Goal: Transaction & Acquisition: Book appointment/travel/reservation

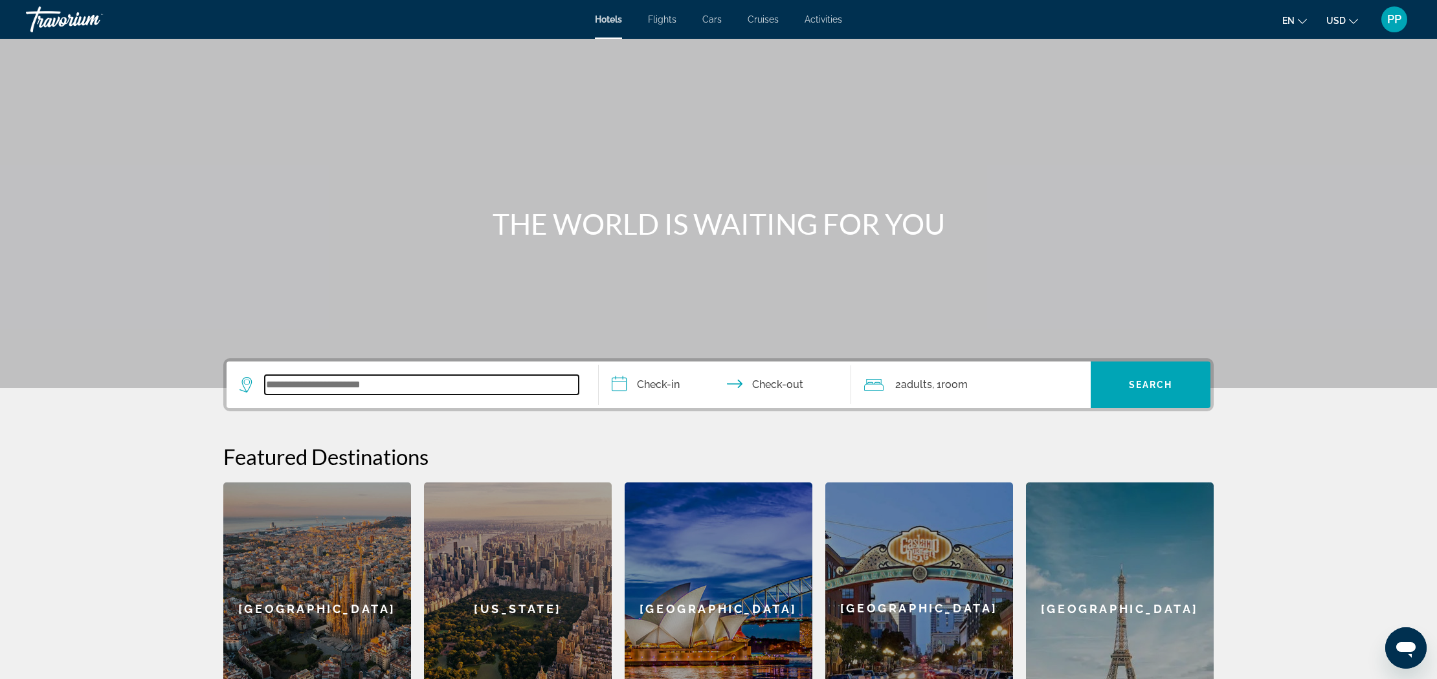
click at [298, 380] on input "Search widget" at bounding box center [422, 384] width 314 height 19
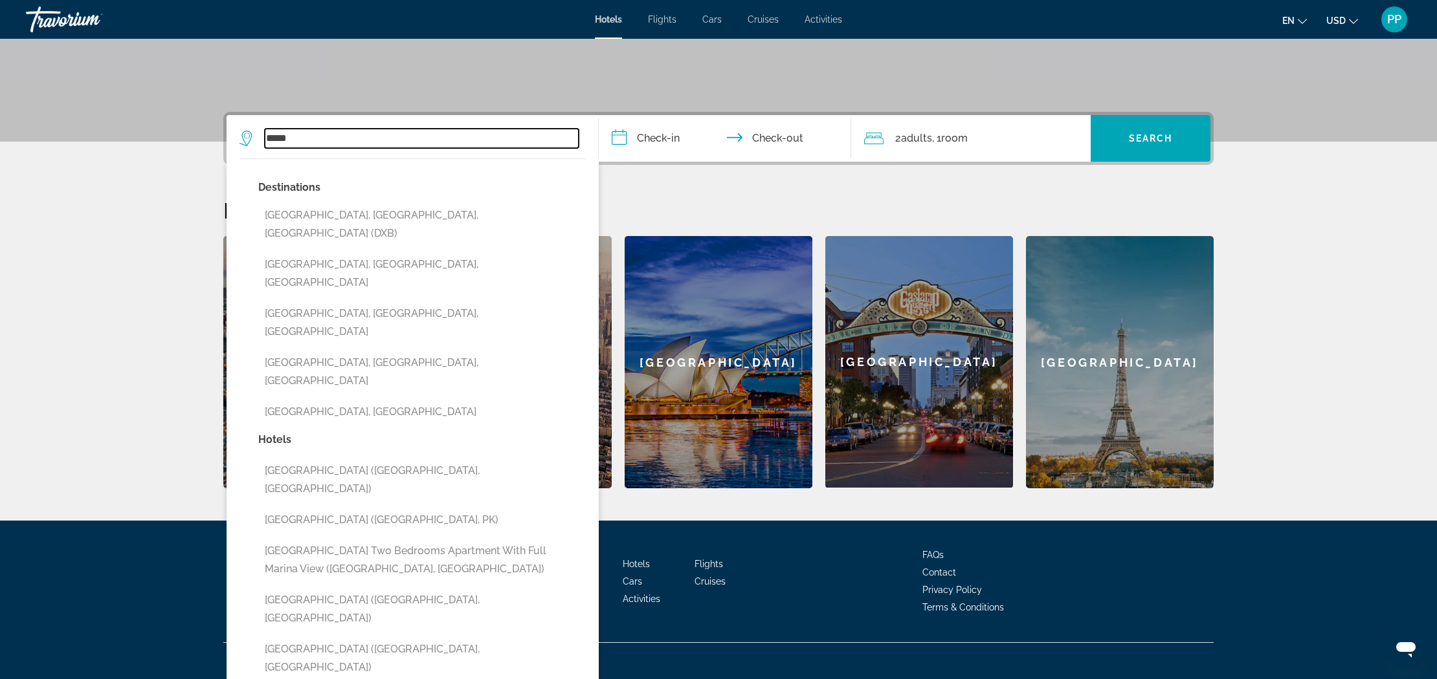
scroll to position [247, 0]
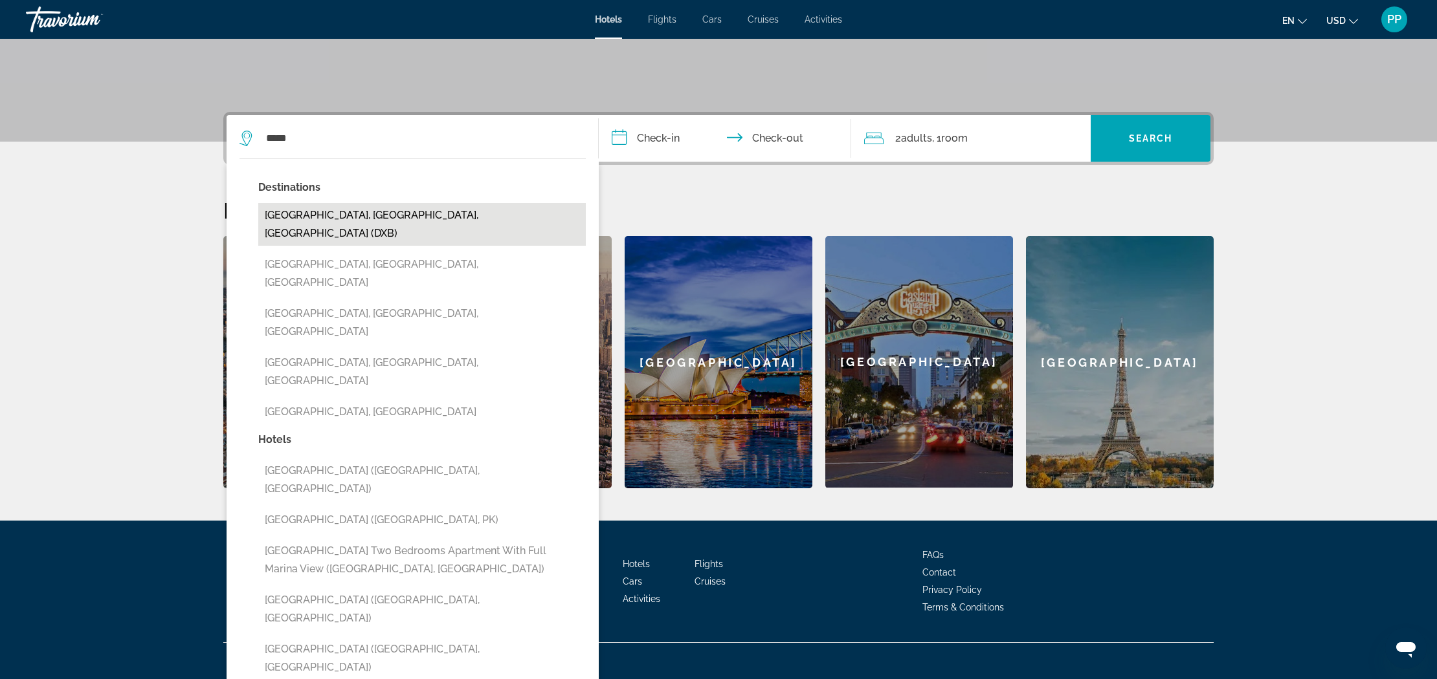
click at [428, 215] on button "[GEOGRAPHIC_DATA], [GEOGRAPHIC_DATA], [GEOGRAPHIC_DATA] (DXB)" at bounding box center [421, 224] width 327 height 43
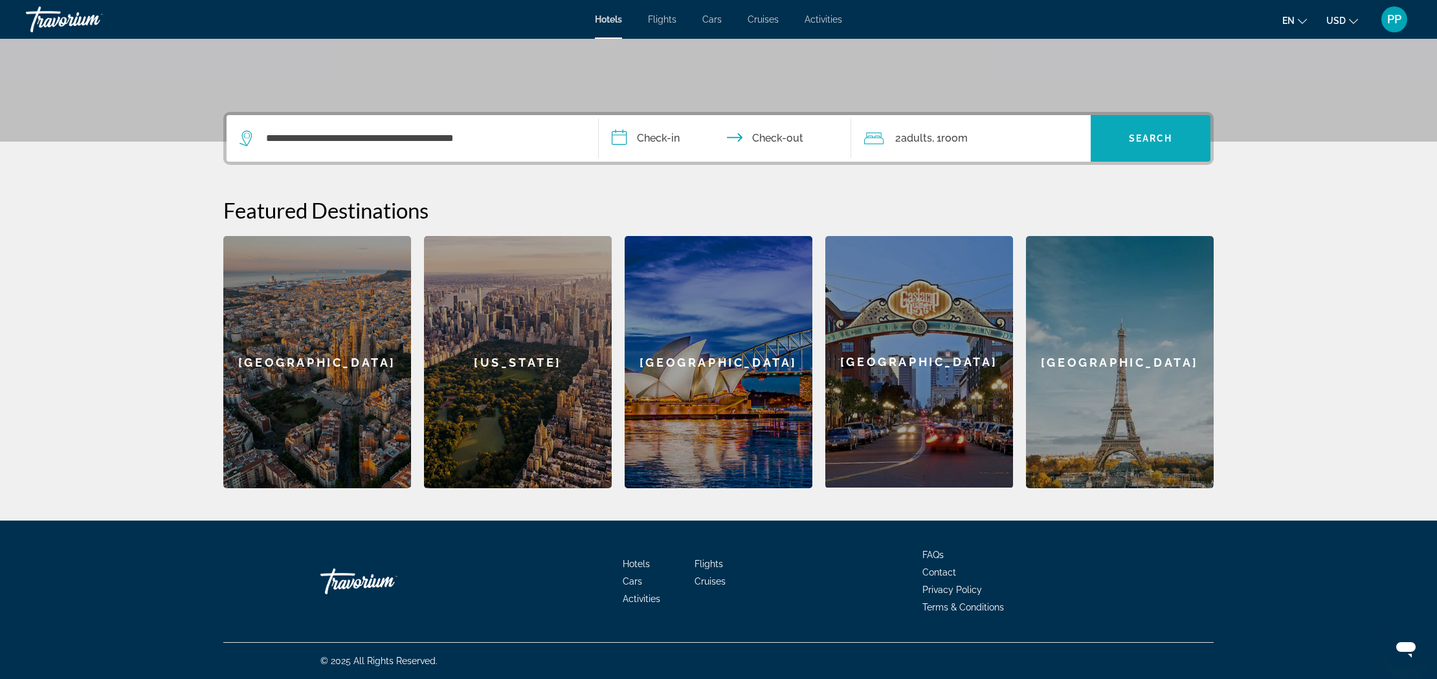
click at [1143, 142] on span "Search" at bounding box center [1151, 138] width 44 height 10
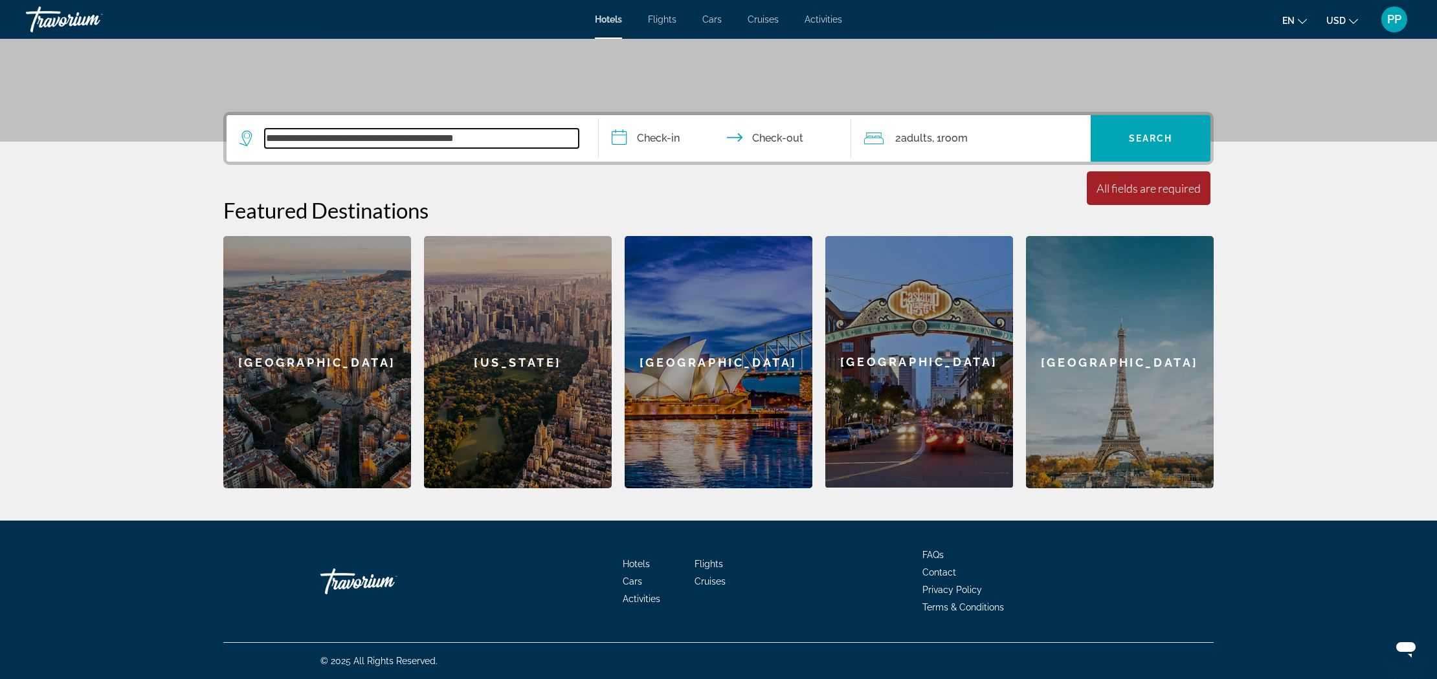
click at [553, 131] on input "**********" at bounding box center [422, 138] width 314 height 19
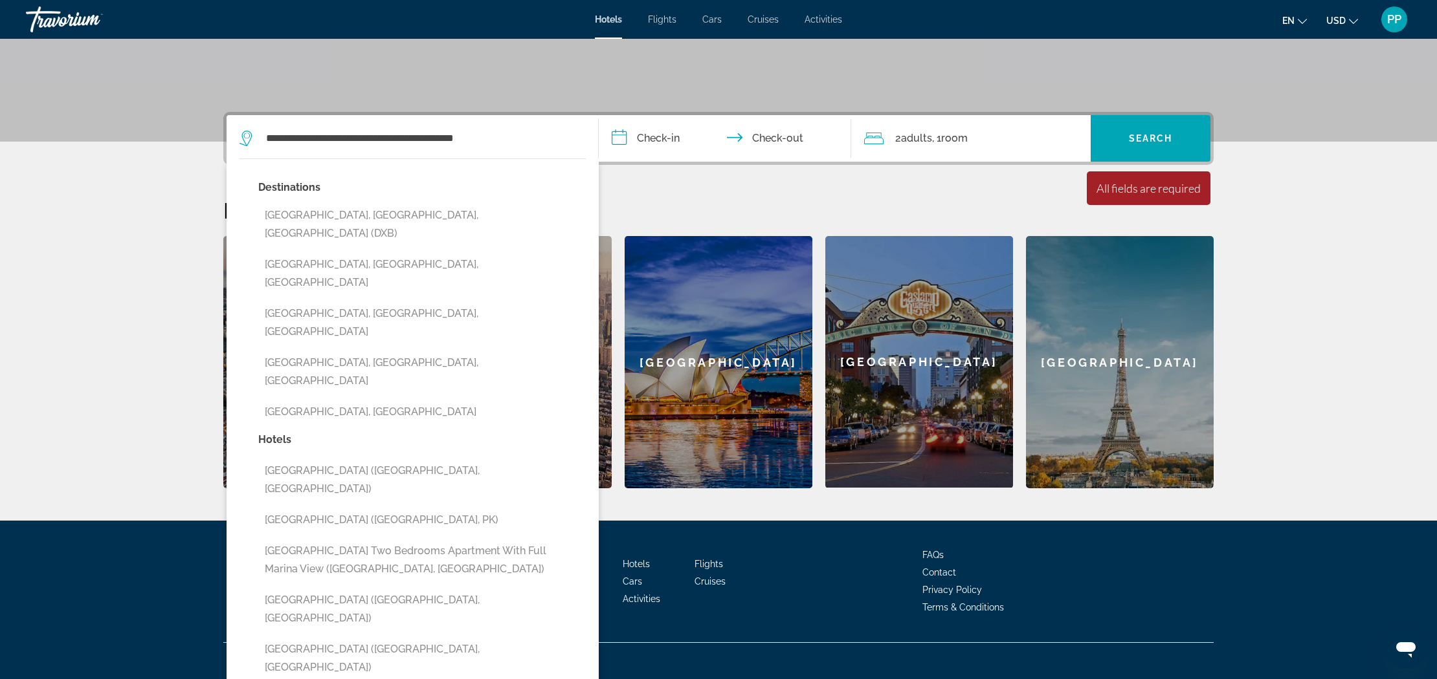
drag, startPoint x: 404, startPoint y: 80, endPoint x: 410, endPoint y: 82, distance: 6.8
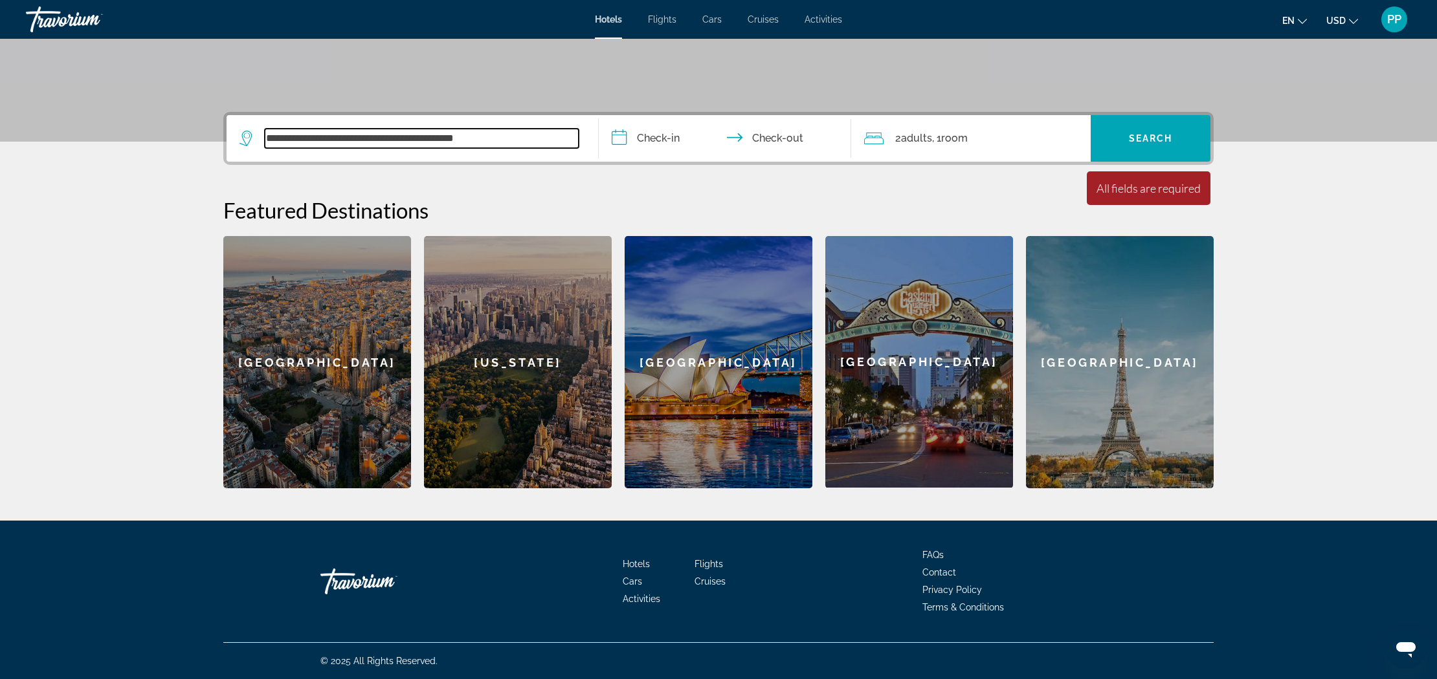
click at [525, 142] on input "**********" at bounding box center [422, 138] width 314 height 19
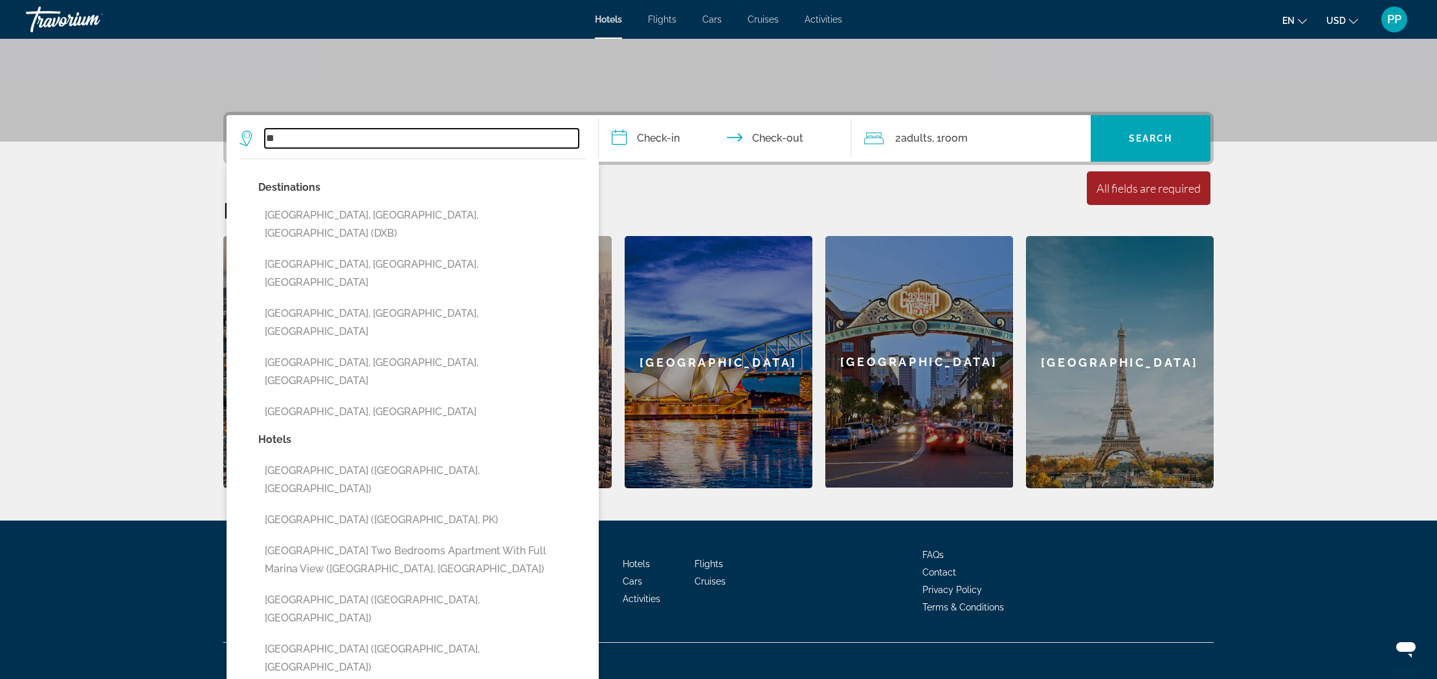
type input "*"
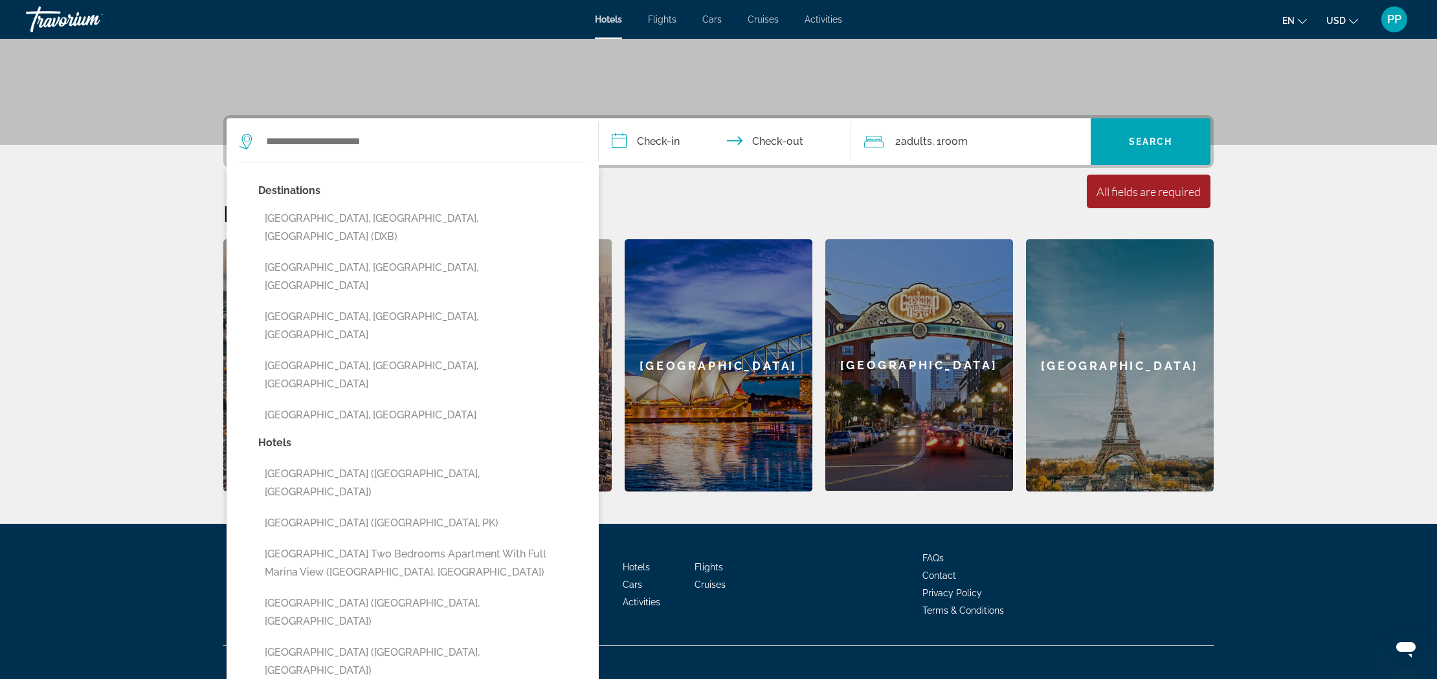
click at [827, 21] on span "Activities" at bounding box center [823, 19] width 38 height 10
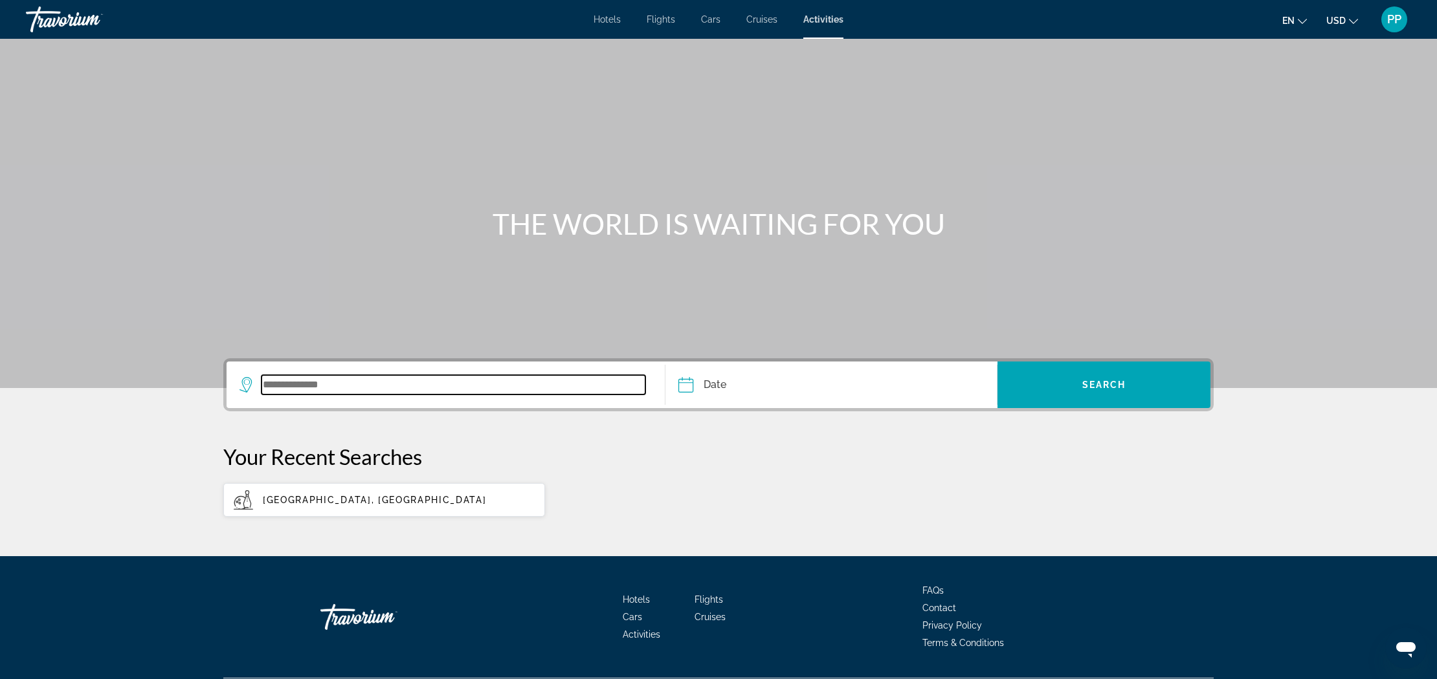
click at [264, 382] on input "Search widget" at bounding box center [453, 384] width 384 height 19
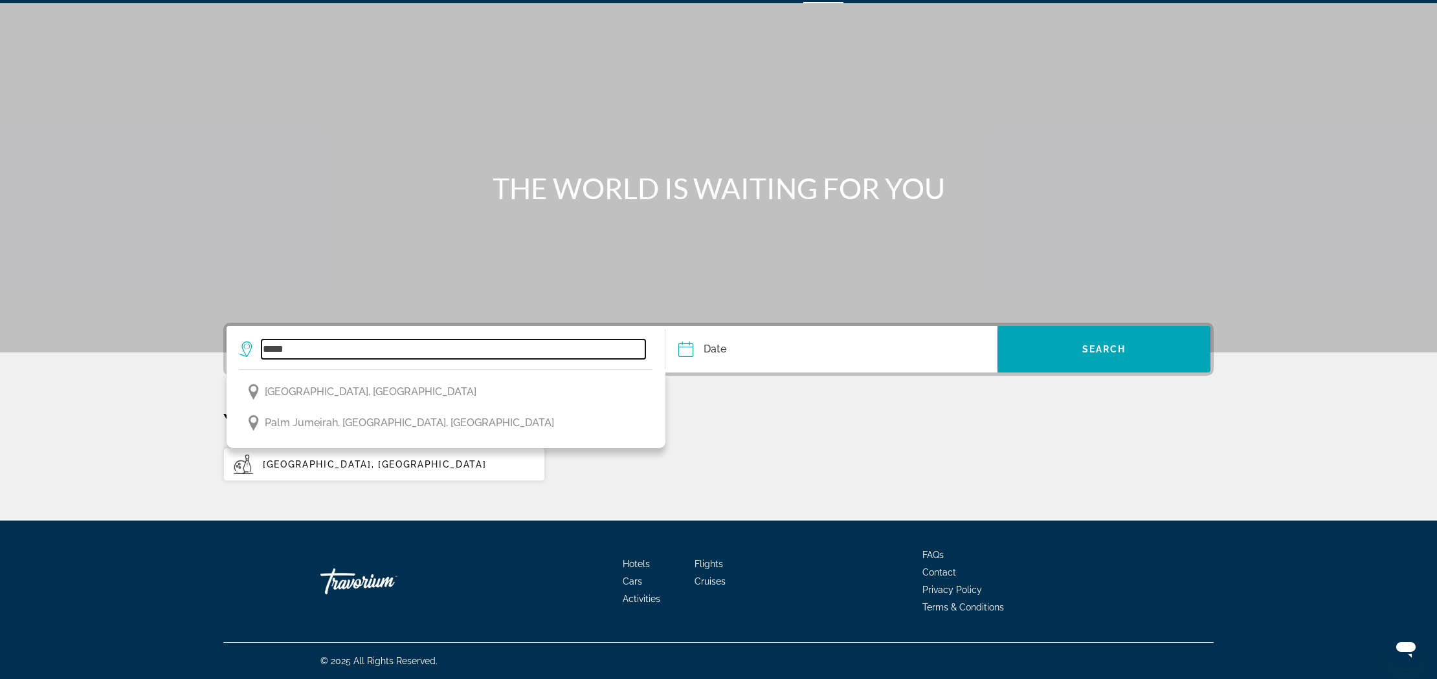
scroll to position [38, 0]
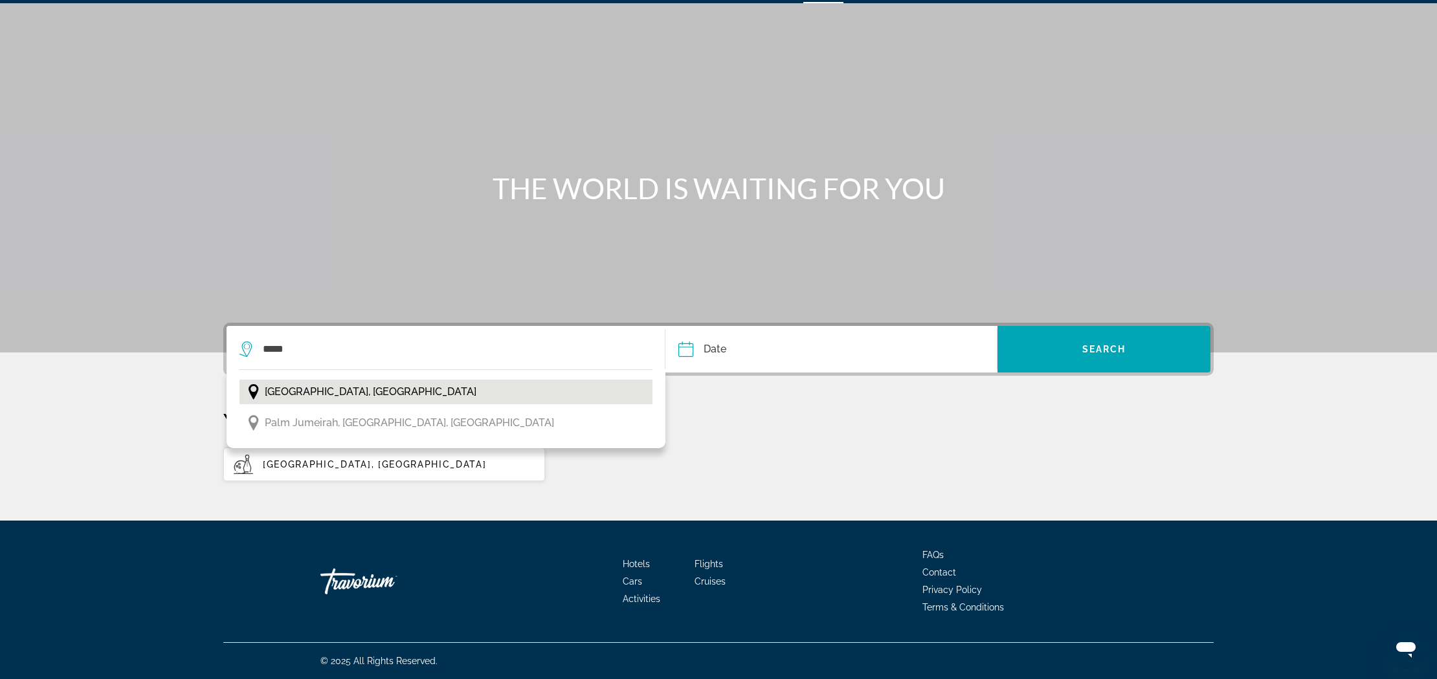
click at [369, 389] on span "[GEOGRAPHIC_DATA], [GEOGRAPHIC_DATA]" at bounding box center [371, 392] width 212 height 18
type input "**********"
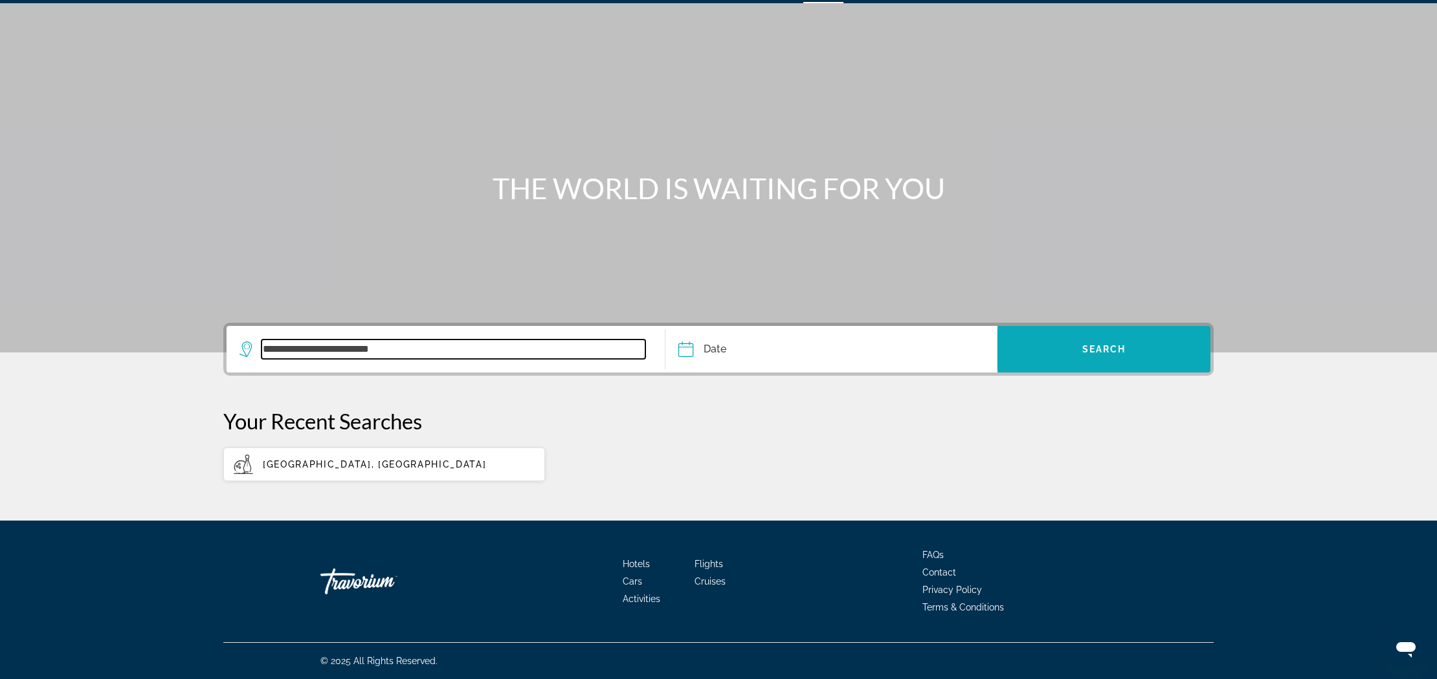
scroll to position [38, 1]
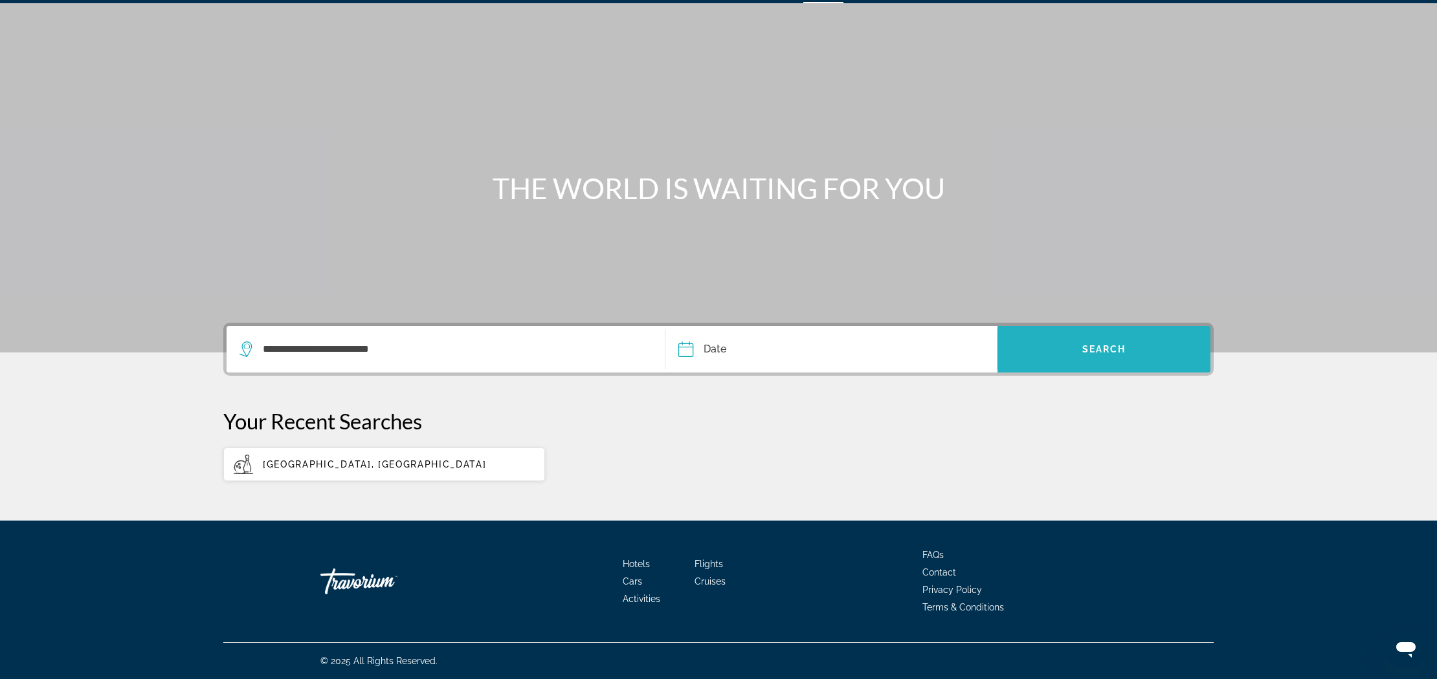
click at [1105, 347] on span "Search" at bounding box center [1104, 349] width 44 height 10
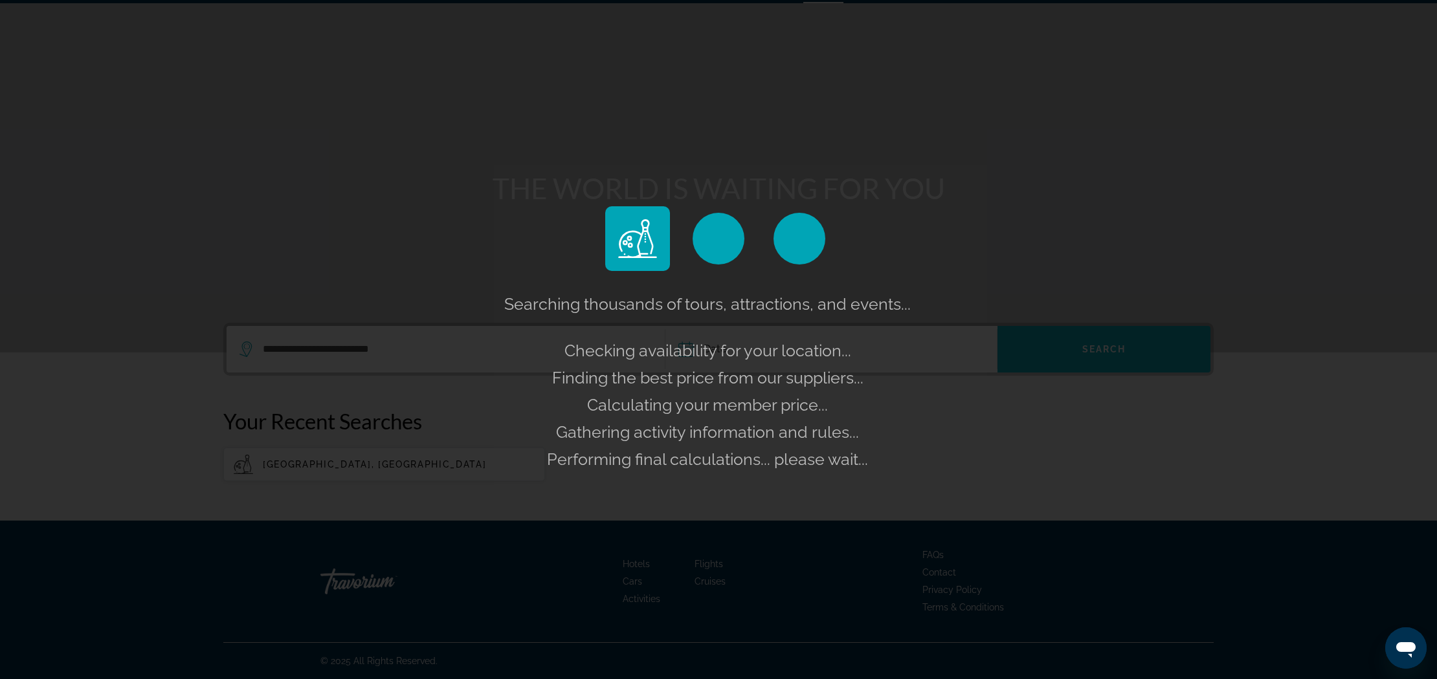
scroll to position [38, 0]
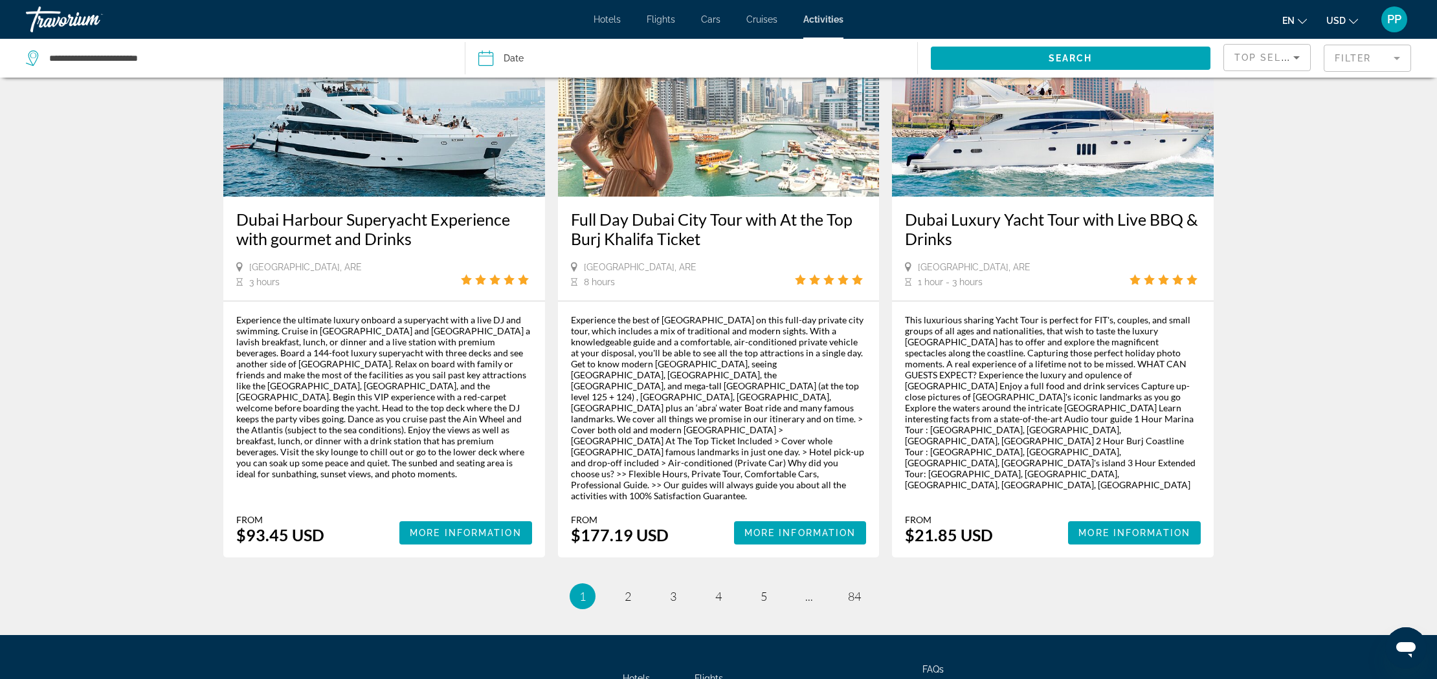
scroll to position [1789, 0]
click at [628, 590] on span "2" at bounding box center [627, 597] width 6 height 14
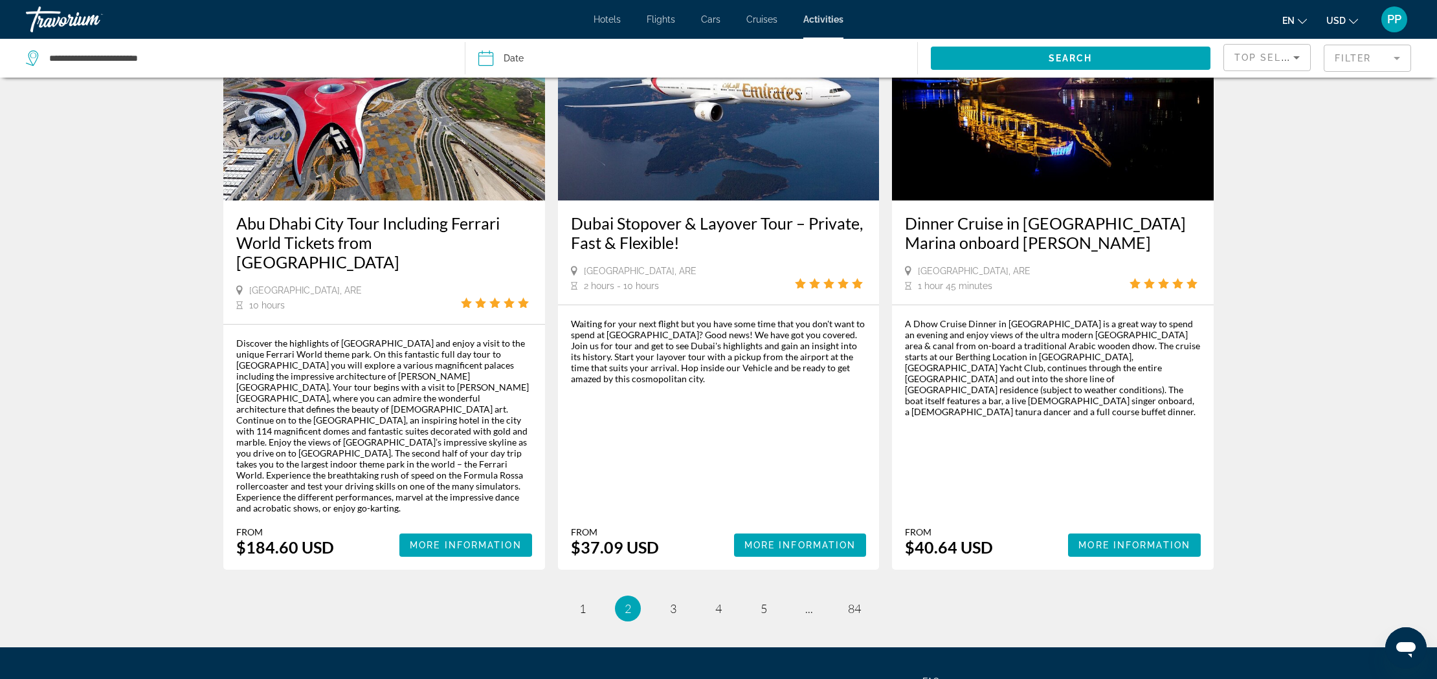
scroll to position [1731, 0]
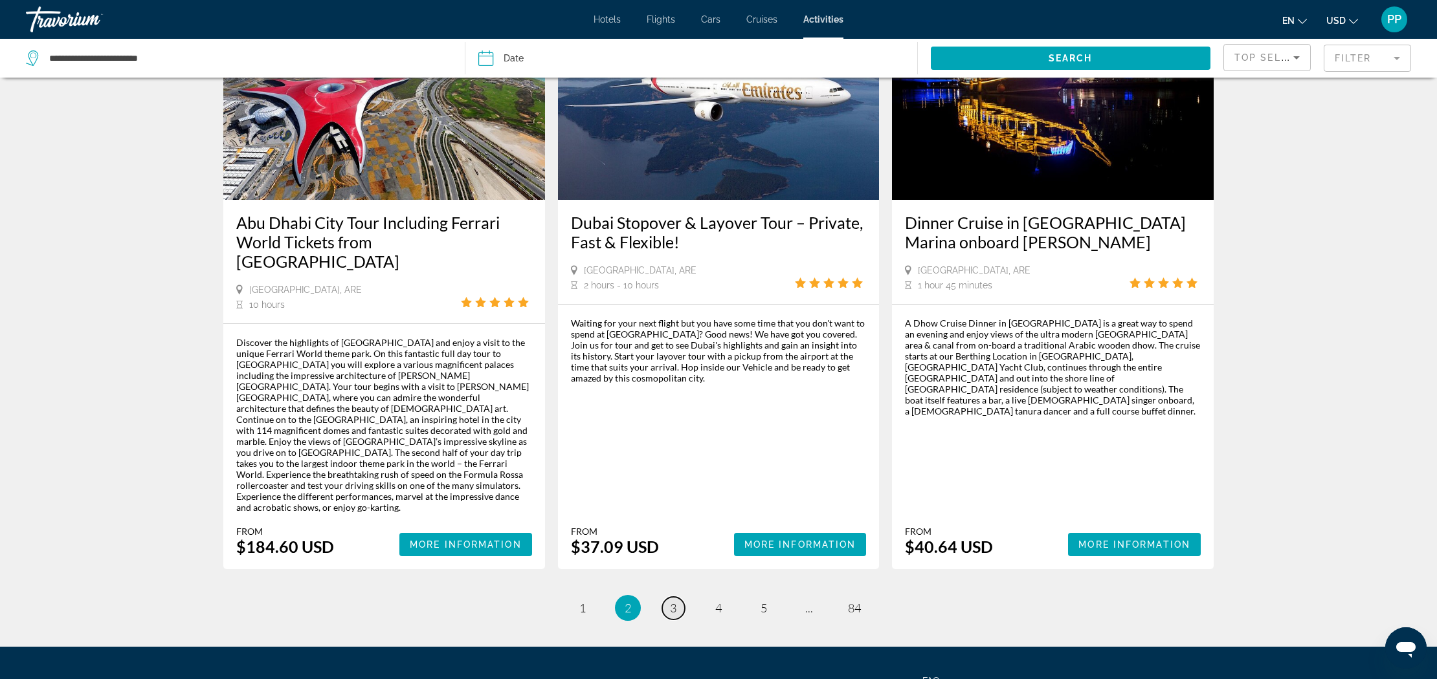
click at [671, 601] on span "3" at bounding box center [673, 608] width 6 height 14
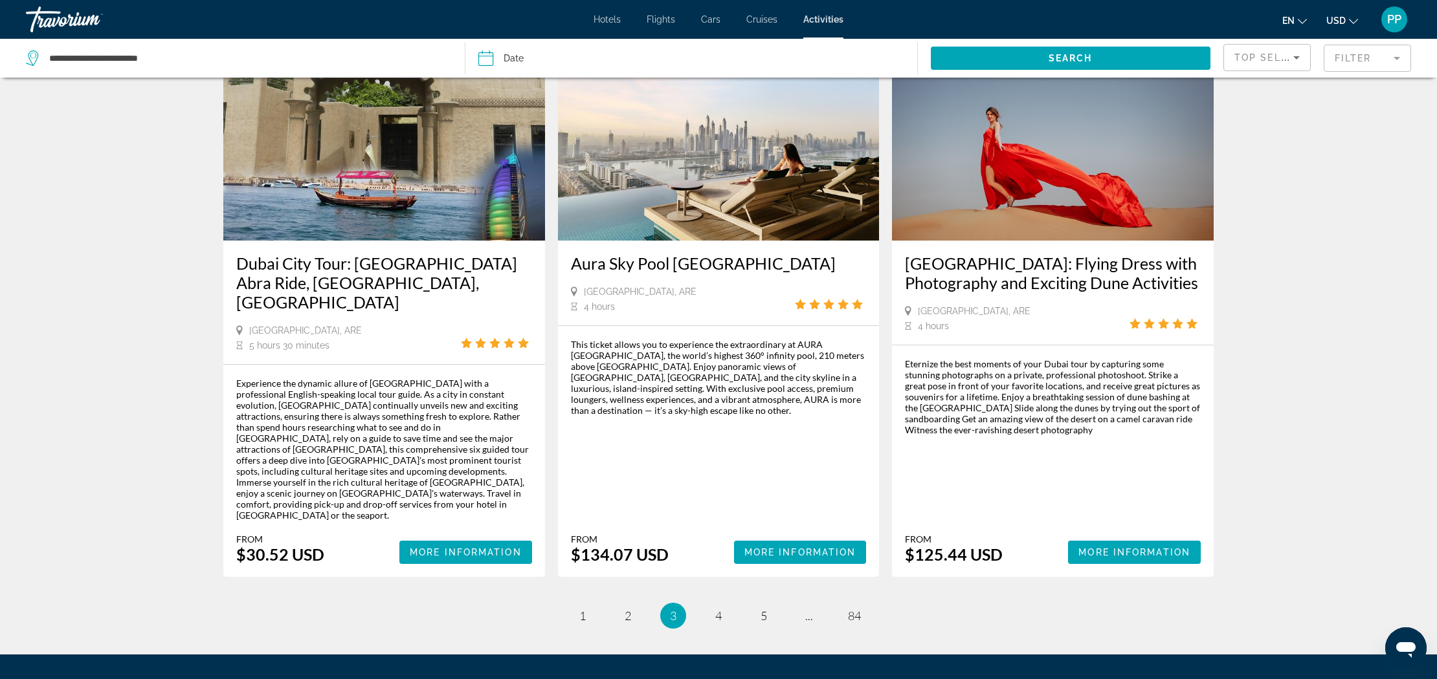
scroll to position [1800, 0]
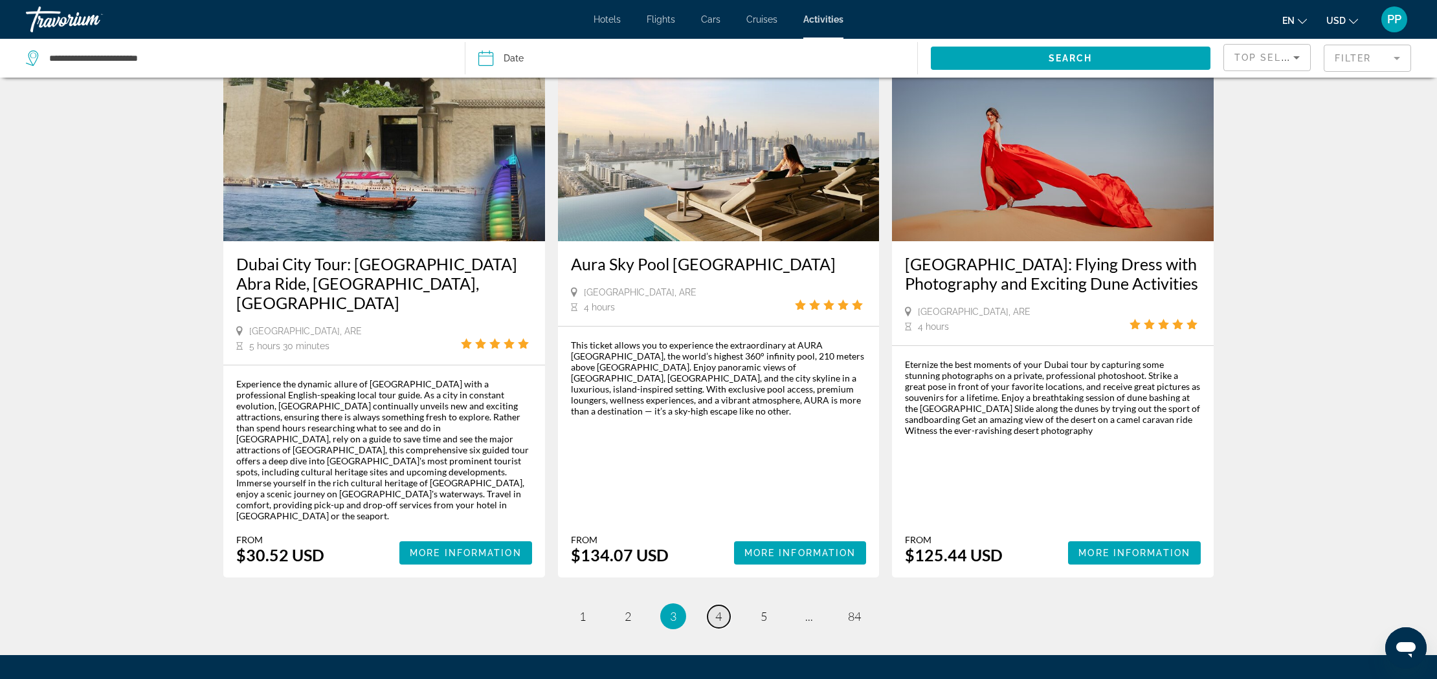
click at [722, 606] on link "page 4" at bounding box center [718, 617] width 23 height 23
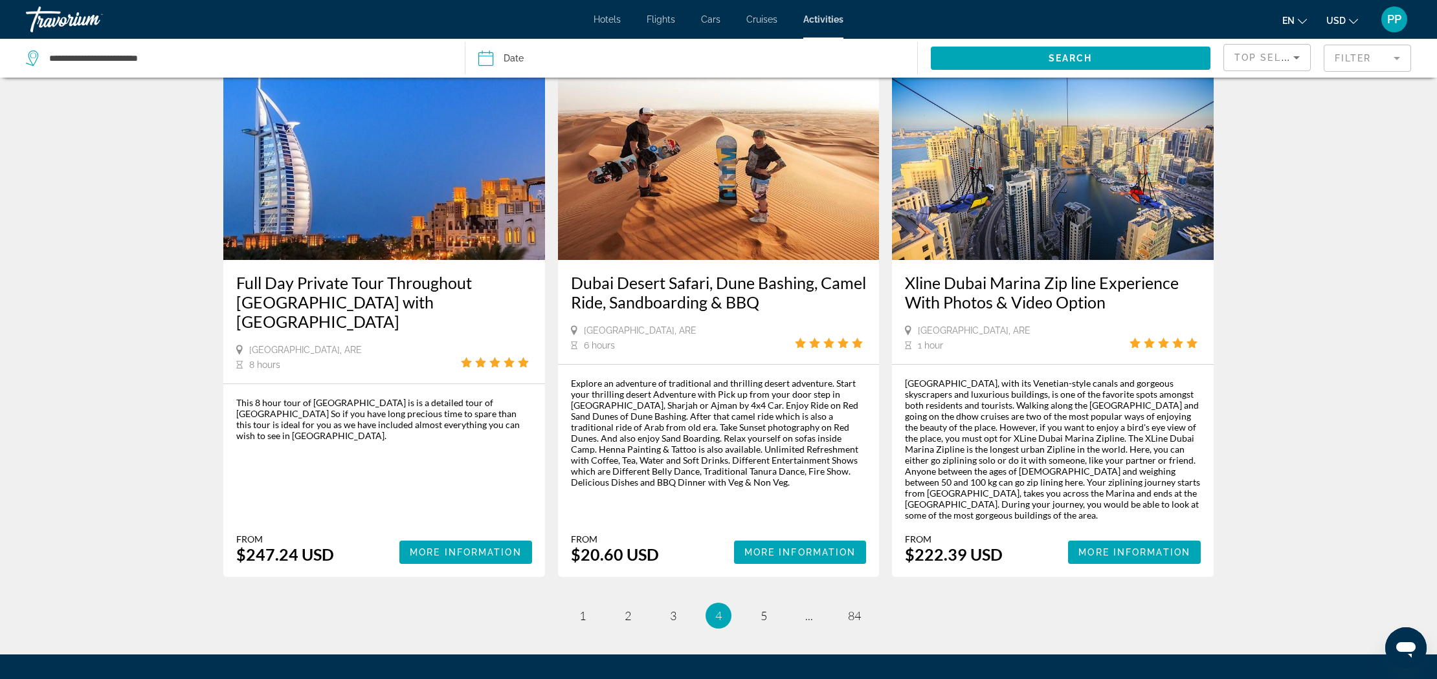
scroll to position [1789, 0]
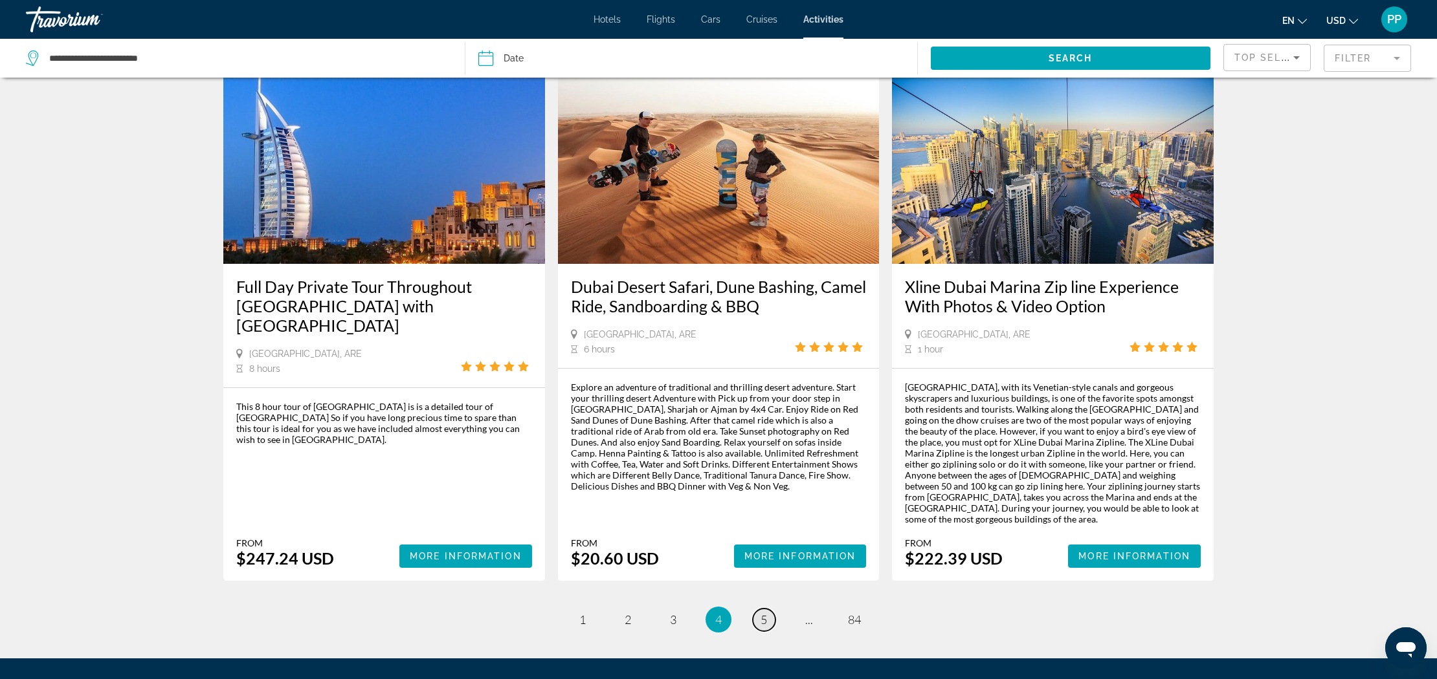
click at [771, 609] on link "page 5" at bounding box center [764, 620] width 23 height 23
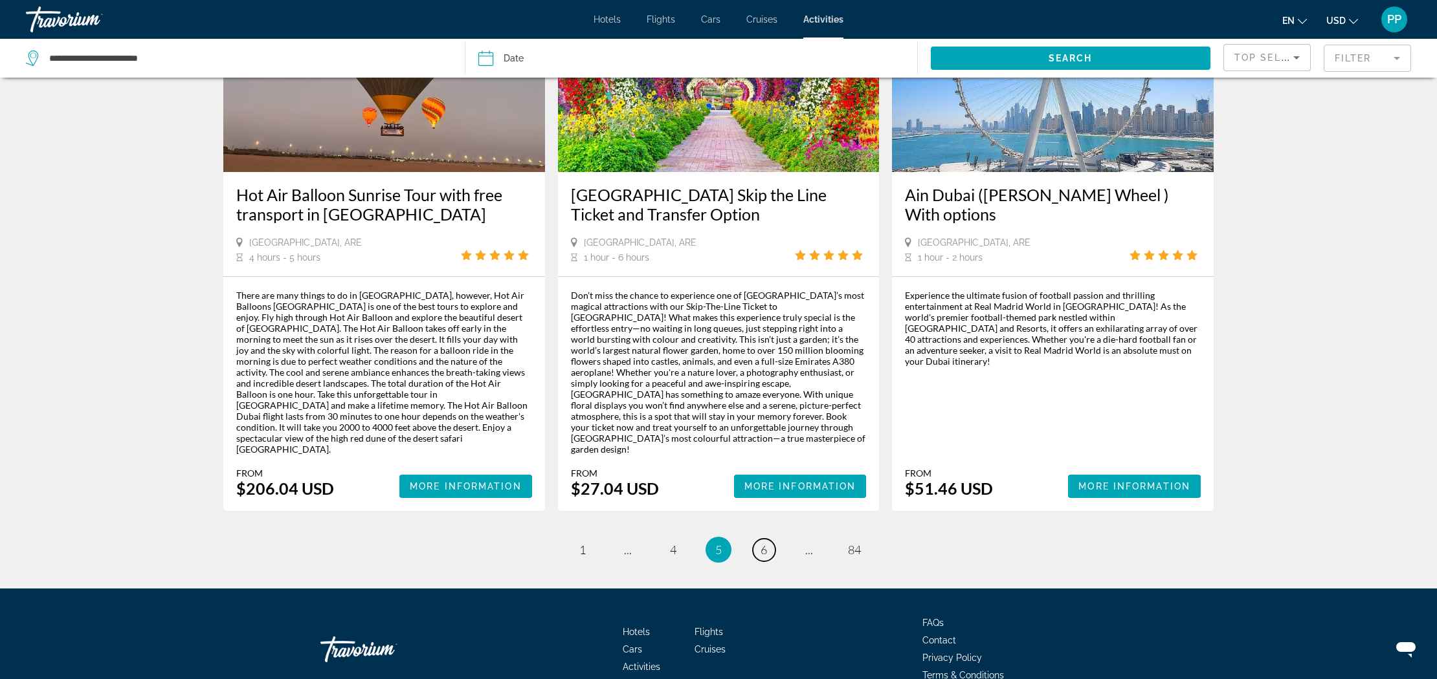
scroll to position [1767, 1]
click at [762, 543] on span "6" at bounding box center [763, 550] width 6 height 14
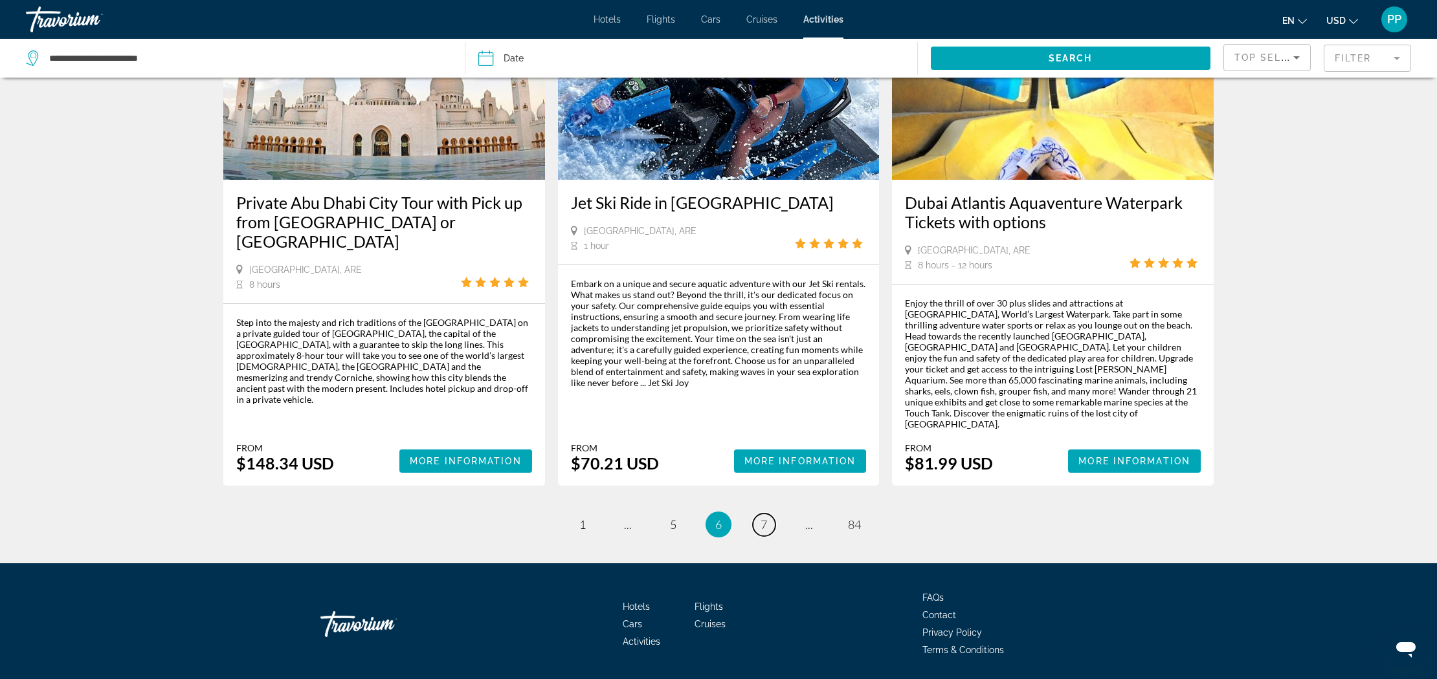
scroll to position [1855, 0]
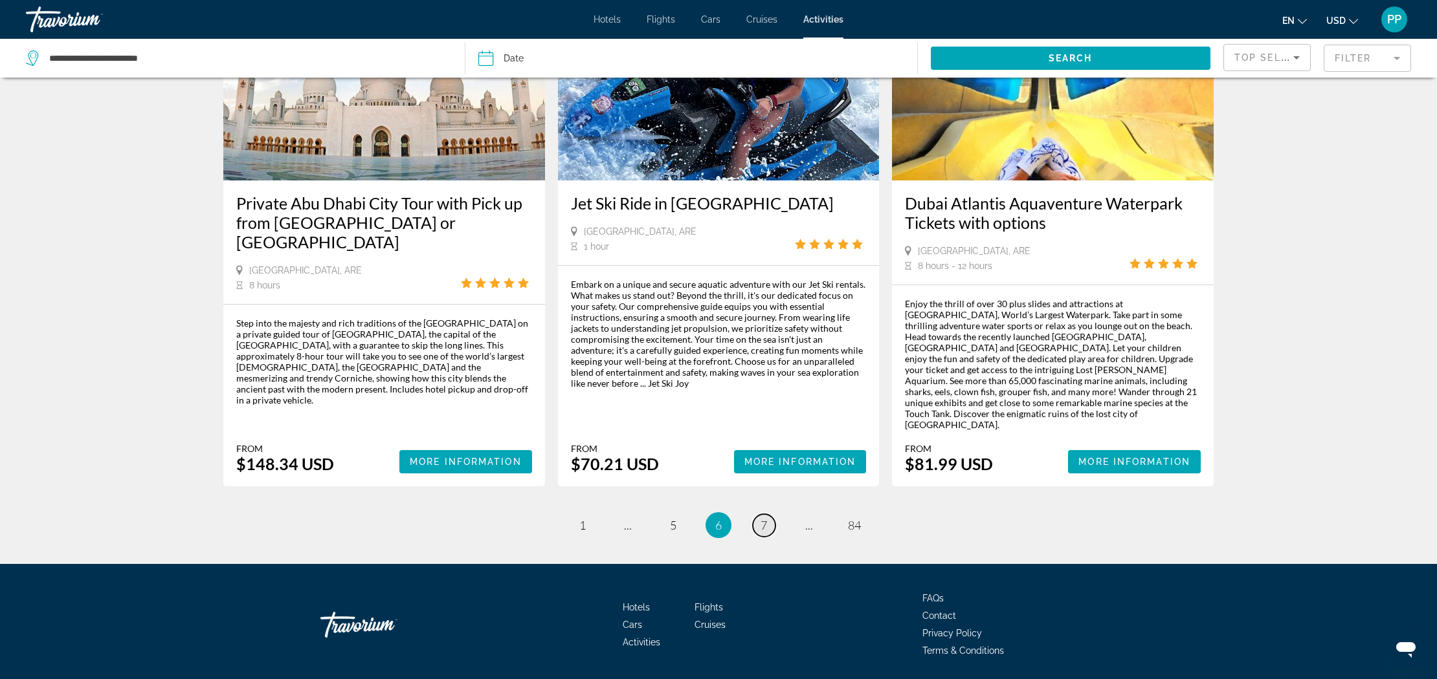
click at [772, 514] on link "page 7" at bounding box center [764, 525] width 23 height 23
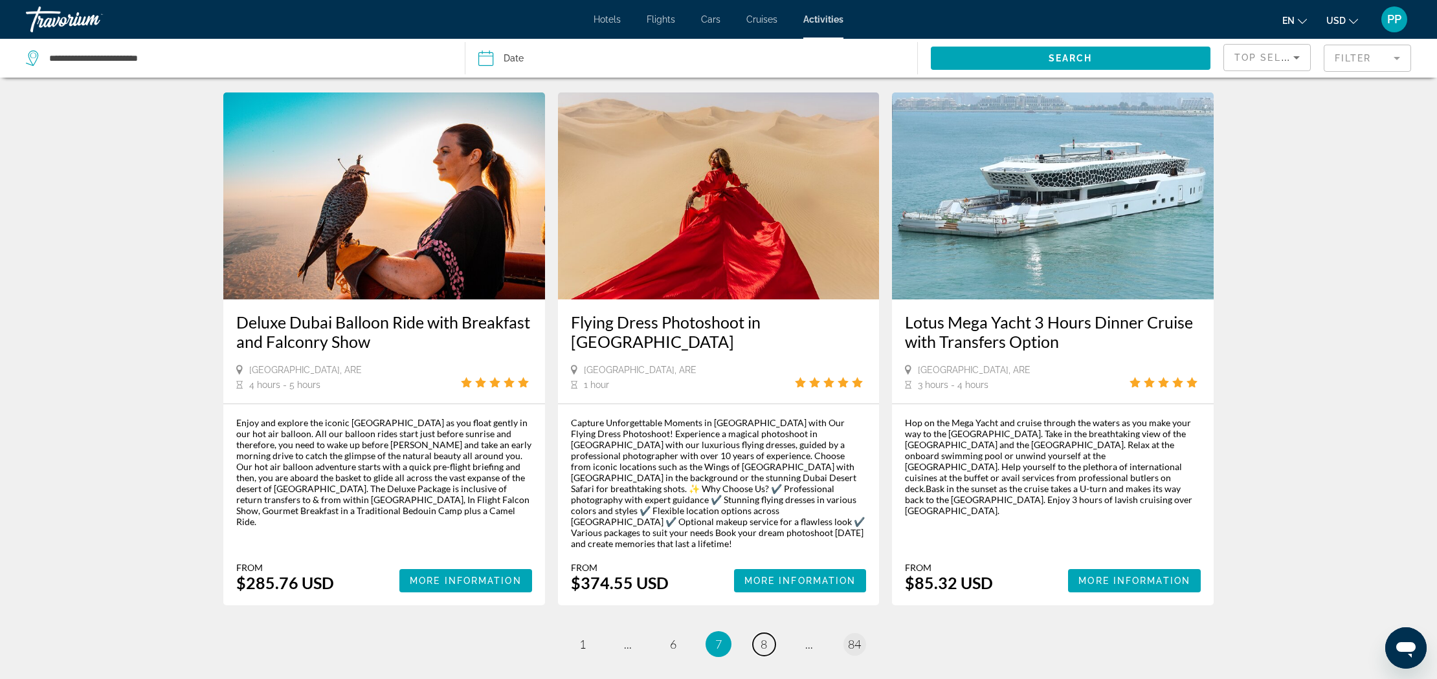
scroll to position [1814, 0]
click at [767, 637] on span "8" at bounding box center [763, 644] width 6 height 14
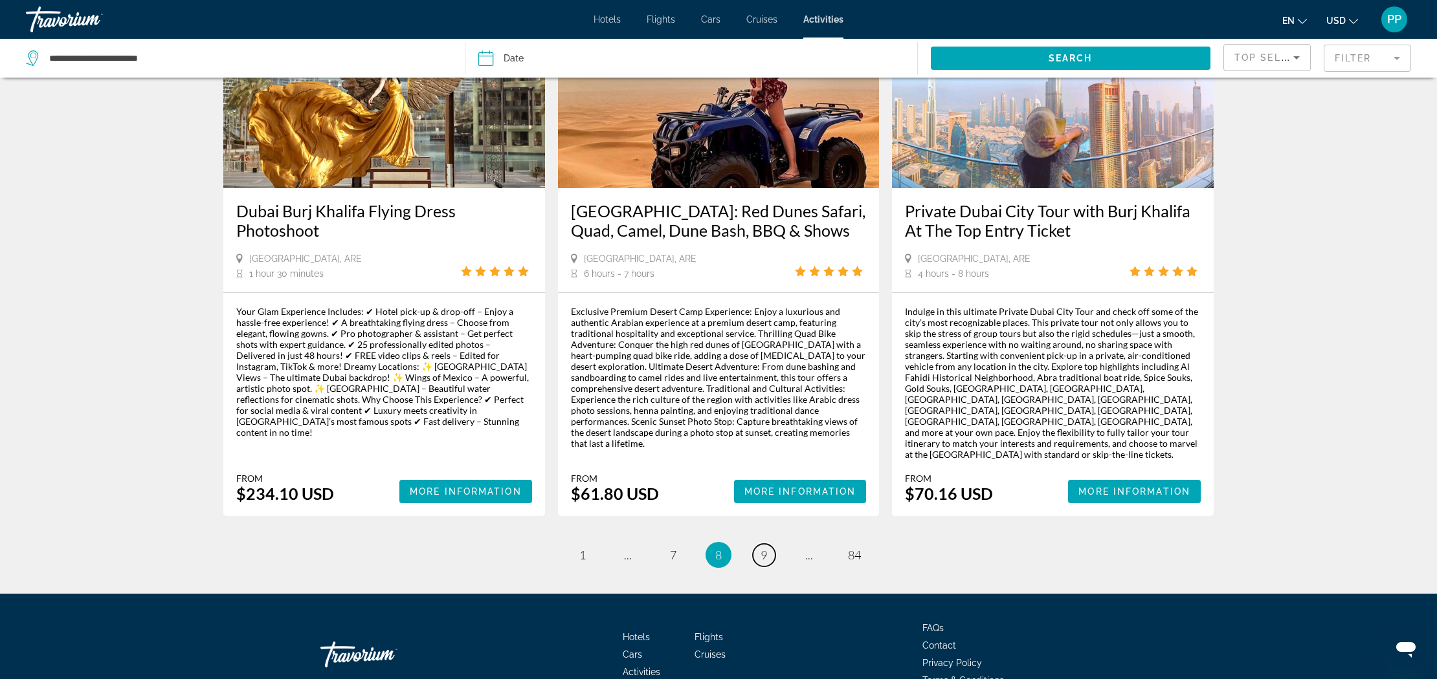
scroll to position [1844, 0]
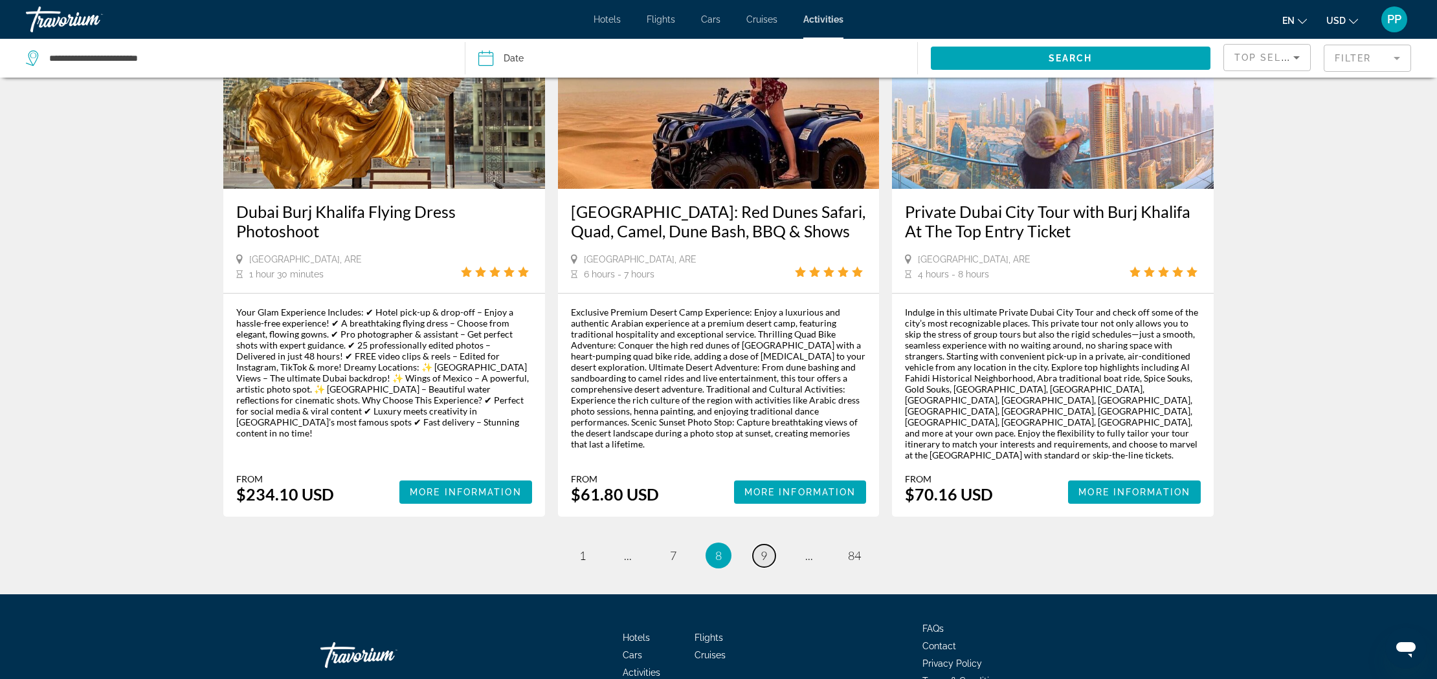
click at [770, 545] on link "page 9" at bounding box center [764, 556] width 23 height 23
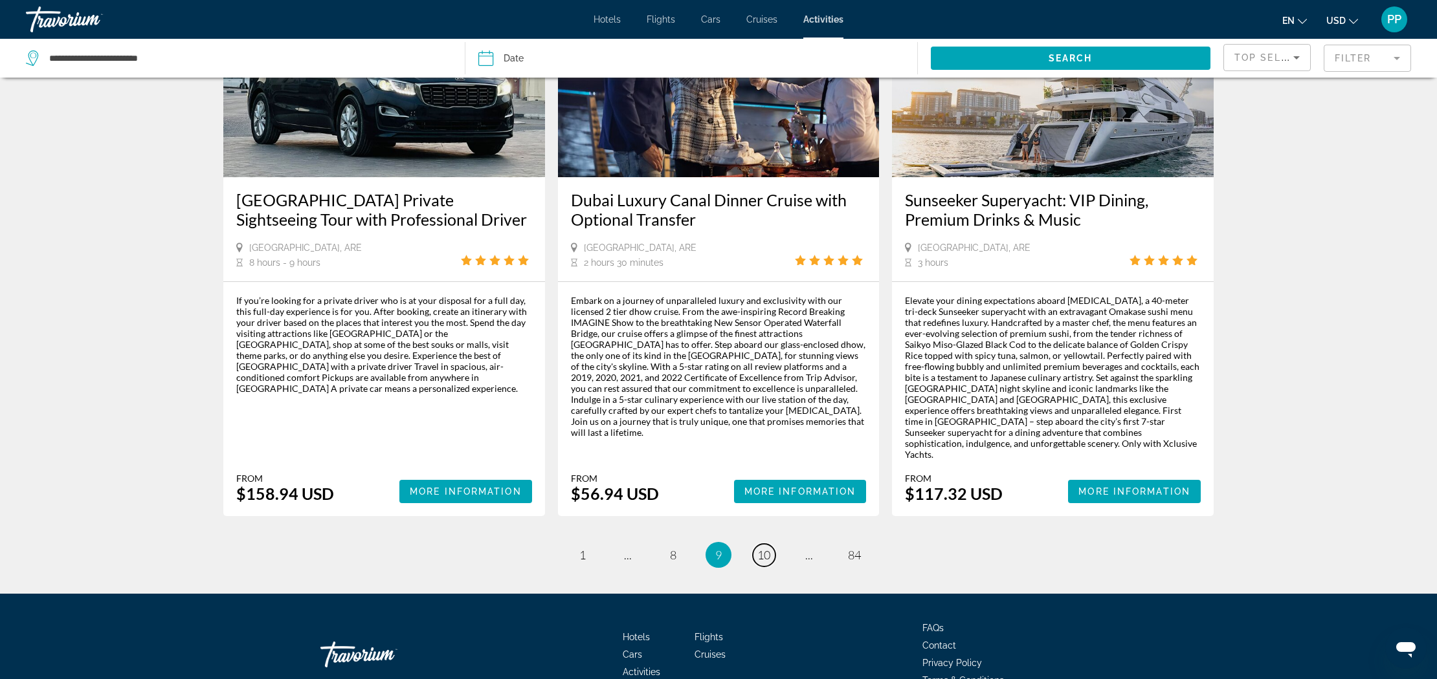
scroll to position [1888, 0]
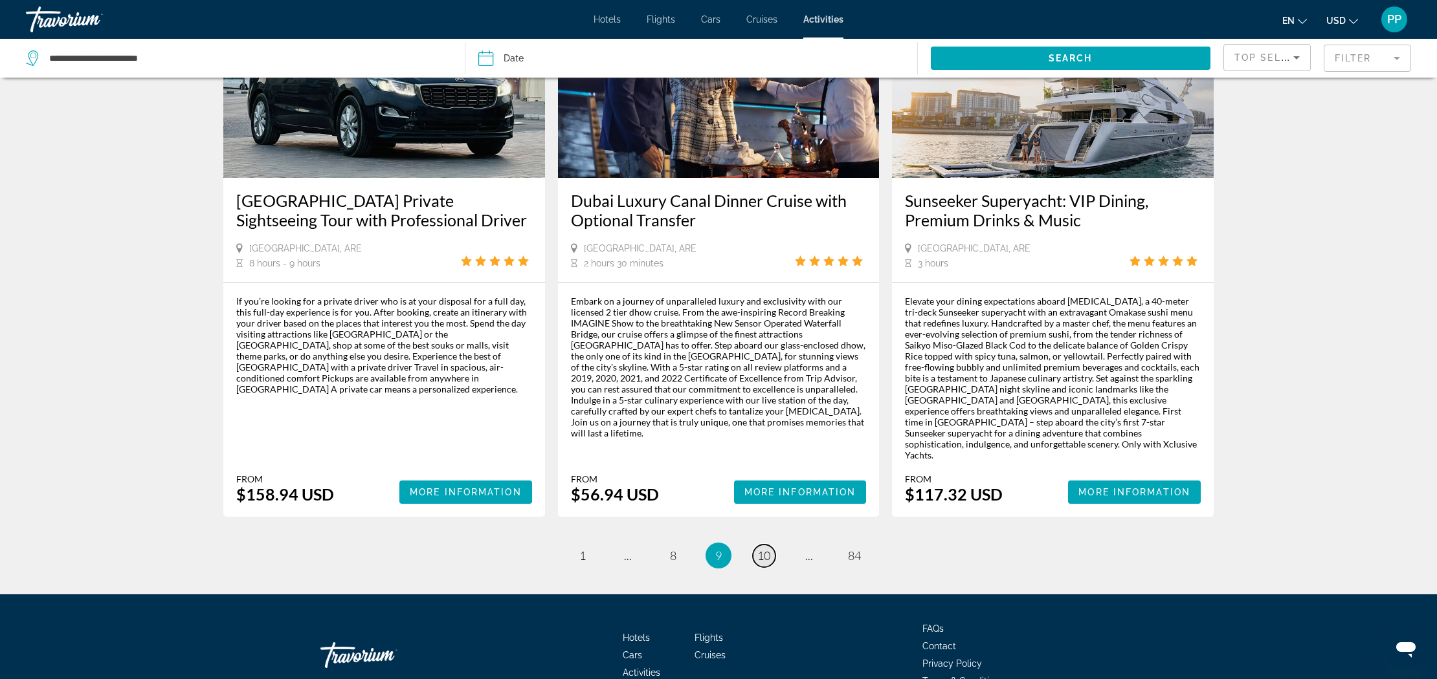
click at [765, 549] on span "10" at bounding box center [763, 556] width 13 height 14
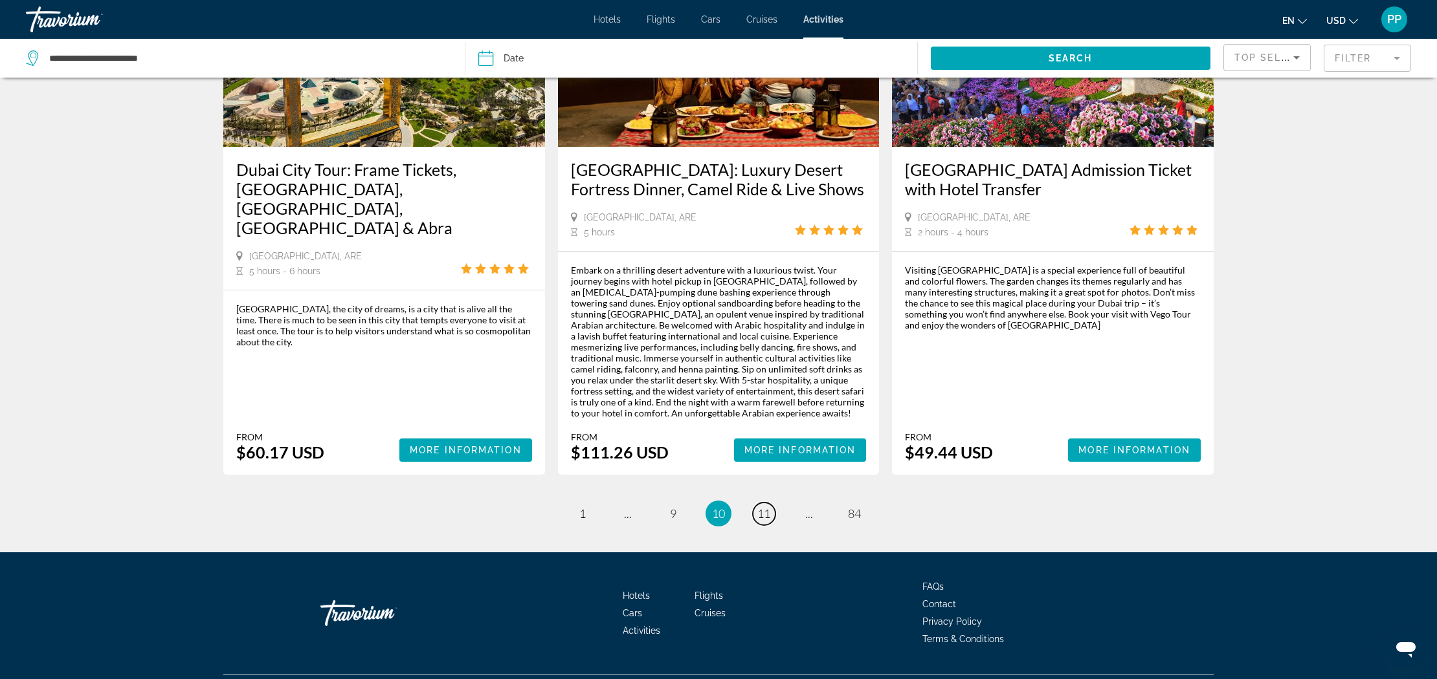
scroll to position [1844, 0]
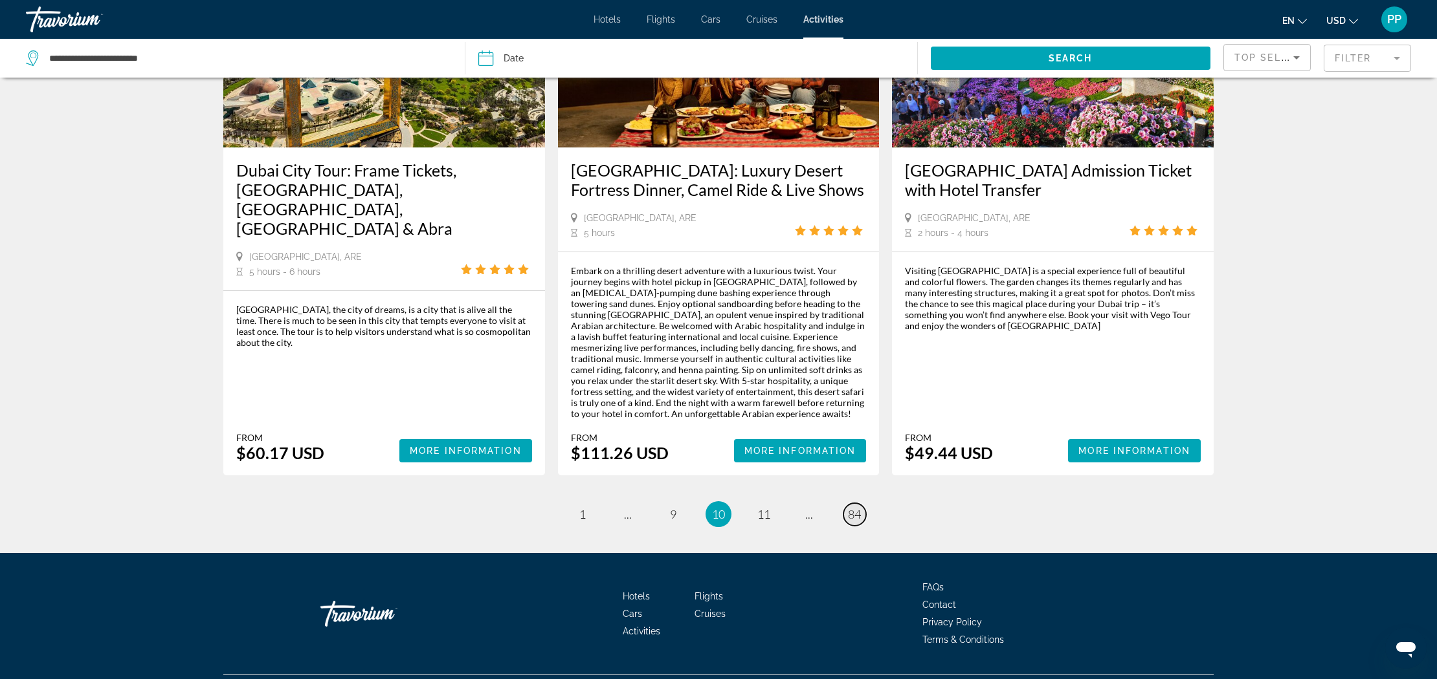
click at [857, 507] on span "84" at bounding box center [854, 514] width 13 height 14
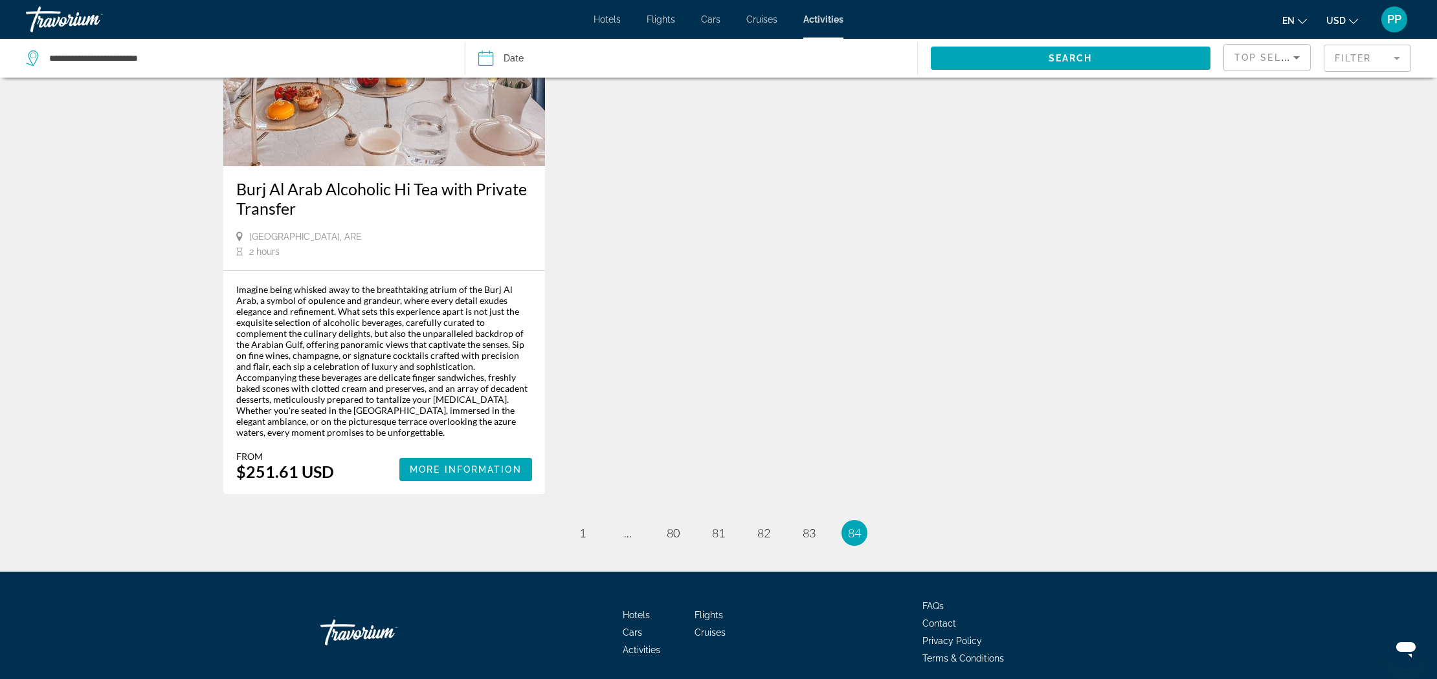
scroll to position [766, 0]
click at [856, 527] on span "84" at bounding box center [854, 534] width 13 height 14
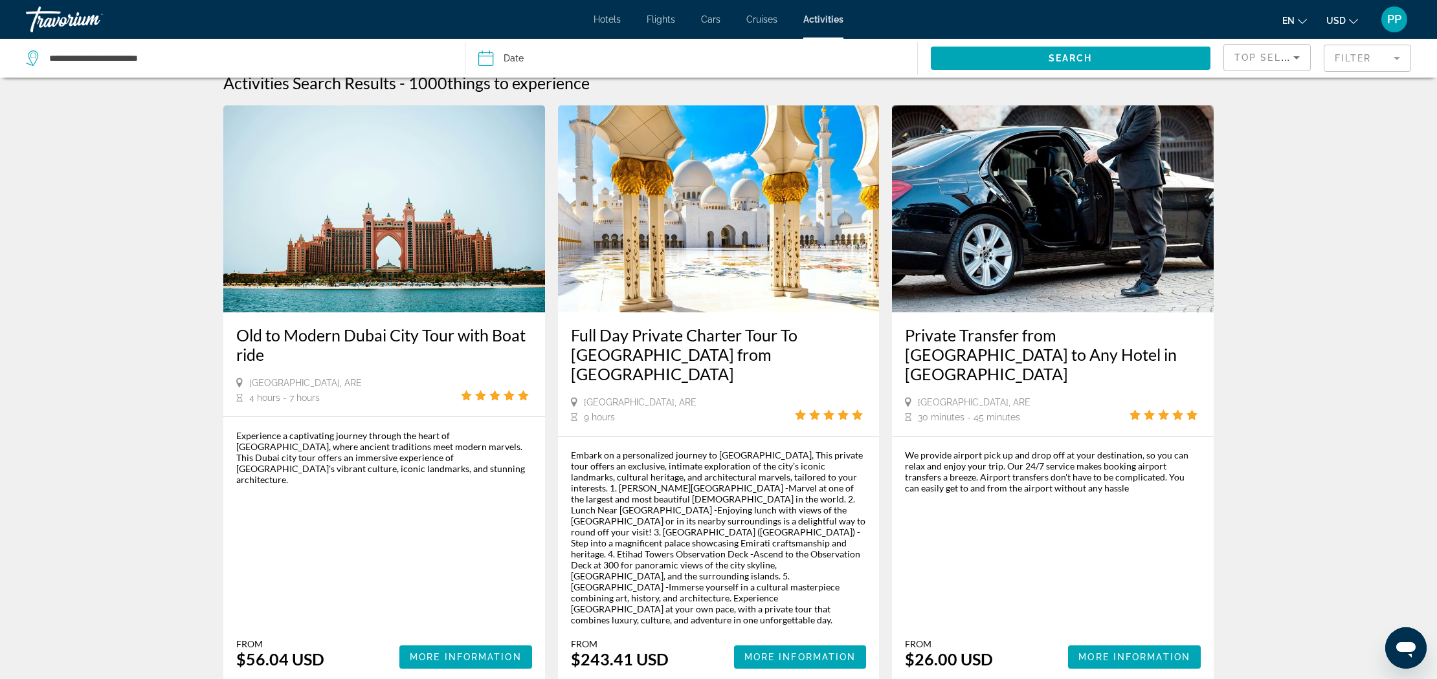
scroll to position [17, 0]
